Goal: Information Seeking & Learning: Understand process/instructions

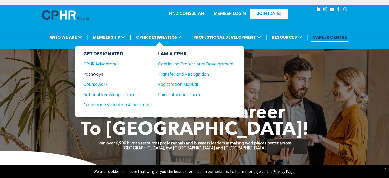
click at [99, 71] on div "Pathways" at bounding box center [114, 74] width 62 height 6
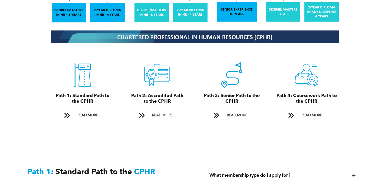
scroll to position [548, 0]
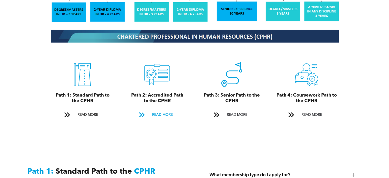
click at [161, 110] on span "READ MORE" at bounding box center [162, 114] width 24 height 9
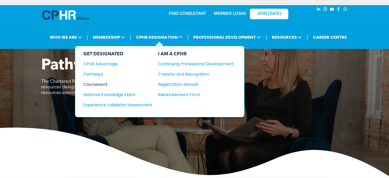
click at [105, 83] on div "Coursework" at bounding box center [114, 84] width 62 height 6
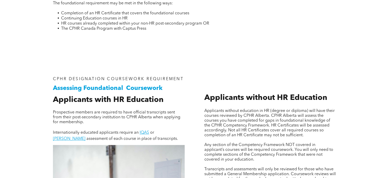
scroll to position [276, 0]
